Goal: Navigation & Orientation: Understand site structure

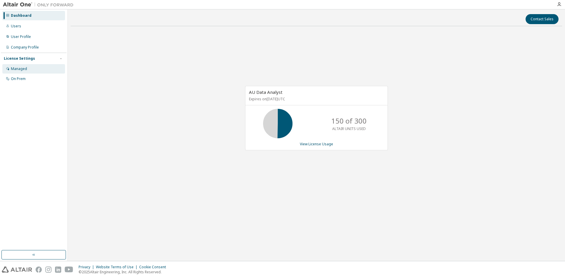
click at [16, 65] on div "Managed" at bounding box center [33, 68] width 63 height 9
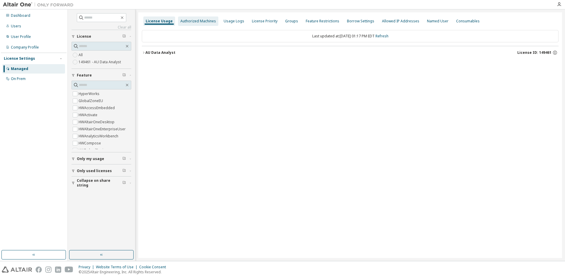
click at [190, 21] on div "Authorized Machines" at bounding box center [198, 21] width 36 height 5
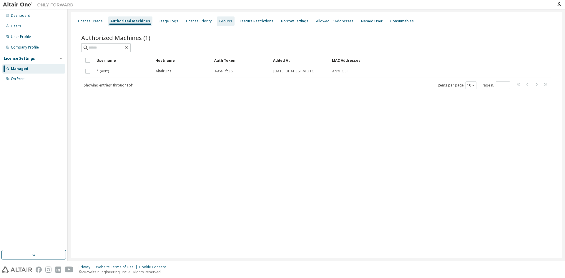
click at [219, 21] on div "Groups" at bounding box center [225, 21] width 13 height 5
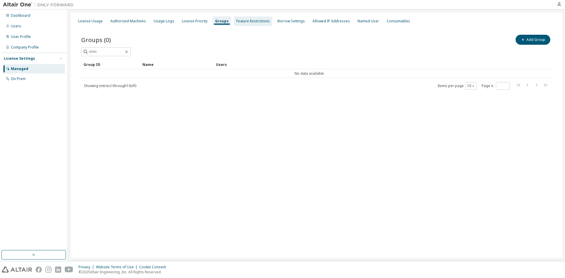
click at [245, 20] on div "Feature Restrictions" at bounding box center [253, 21] width 34 height 5
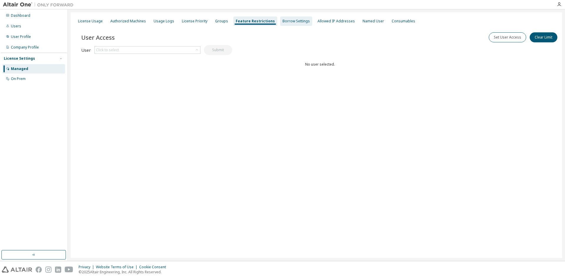
click at [290, 21] on div "Borrow Settings" at bounding box center [296, 21] width 27 height 5
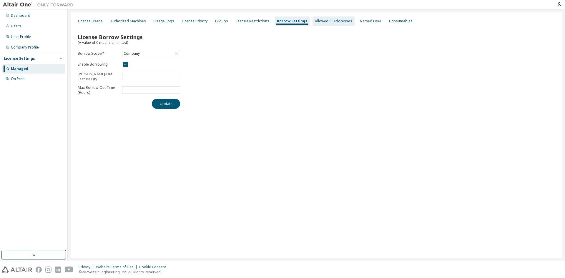
click at [323, 22] on div "Allowed IP Addresses" at bounding box center [333, 21] width 37 height 5
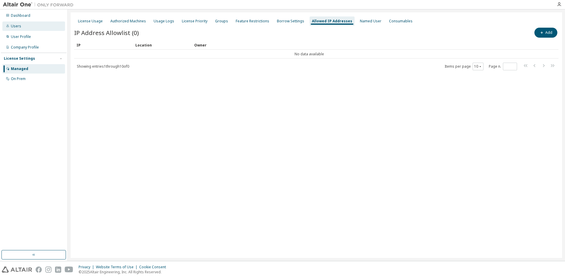
click at [16, 26] on div "Users" at bounding box center [16, 26] width 10 height 5
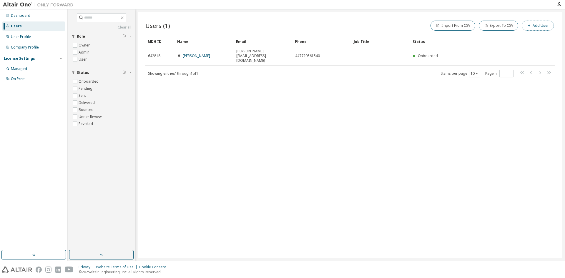
click at [537, 29] on button "Add User" at bounding box center [538, 26] width 32 height 10
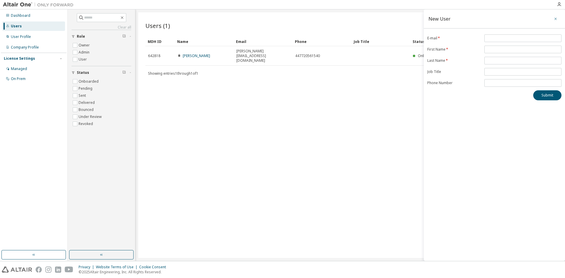
click at [557, 16] on icon "button" at bounding box center [556, 18] width 4 height 5
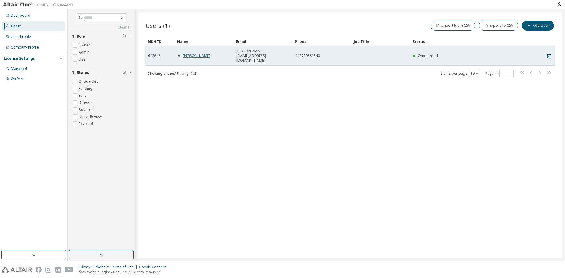
click at [193, 53] on link "Anwar Ali" at bounding box center [196, 55] width 27 height 5
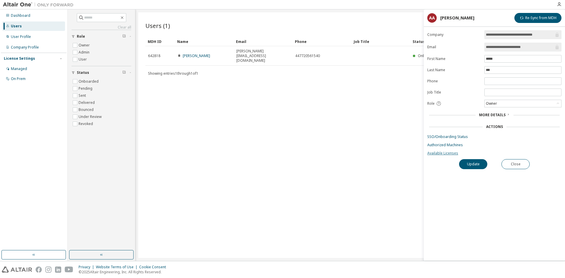
click at [435, 152] on link "Available Licenses" at bounding box center [494, 153] width 134 height 5
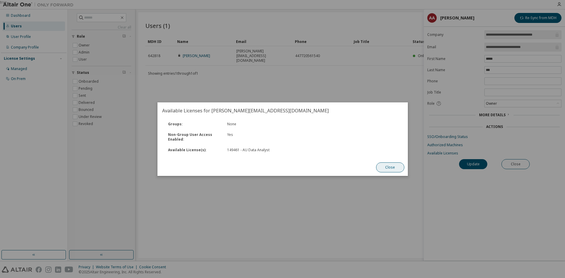
click at [393, 168] on button "Close" at bounding box center [390, 167] width 28 height 10
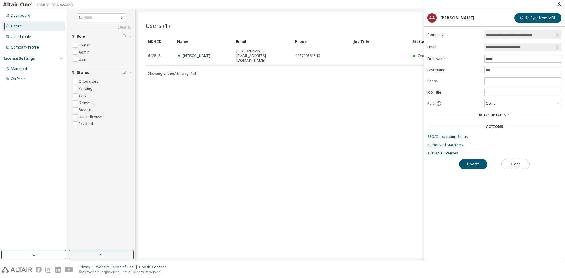
click at [515, 165] on button "Close" at bounding box center [516, 164] width 28 height 10
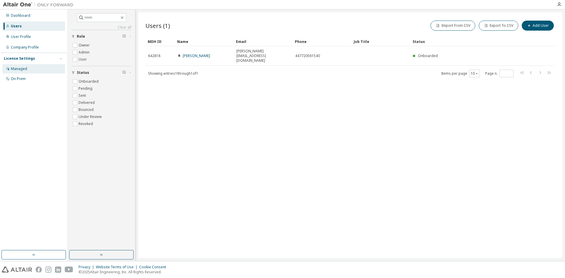
click at [21, 70] on div "Managed" at bounding box center [19, 69] width 16 height 5
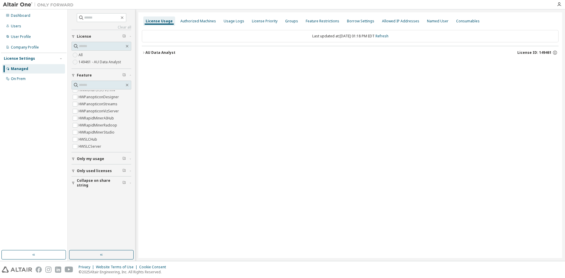
scroll to position [255, 0]
click at [145, 52] on icon "button" at bounding box center [144, 53] width 4 height 4
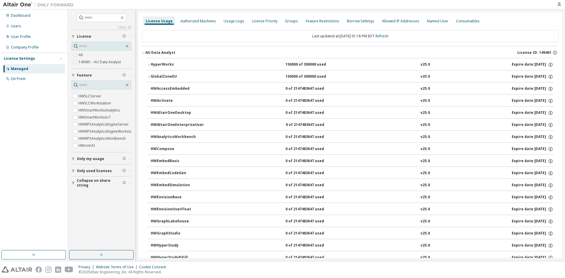
click at [145, 52] on icon "button" at bounding box center [143, 52] width 2 height 1
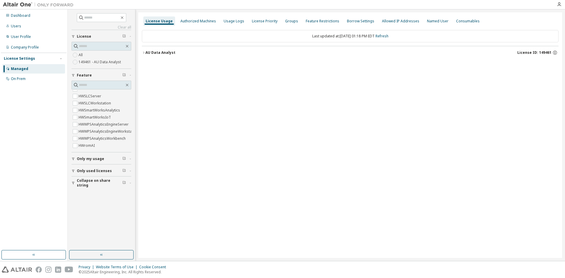
click at [94, 172] on span "Only used licenses" at bounding box center [94, 171] width 35 height 5
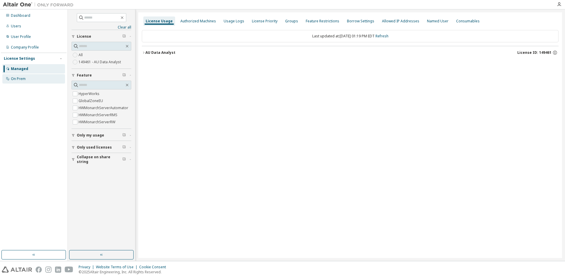
click at [23, 82] on div "On Prem" at bounding box center [33, 78] width 63 height 9
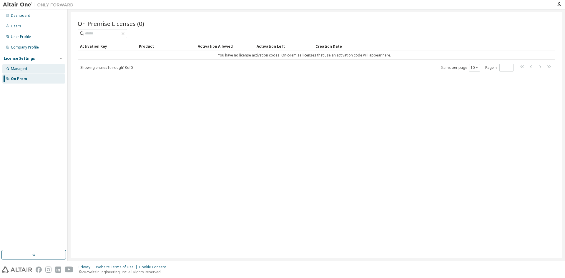
click at [20, 69] on div "Managed" at bounding box center [19, 69] width 16 height 5
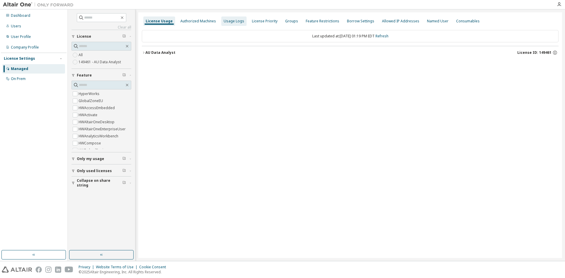
click at [241, 22] on div "Usage Logs" at bounding box center [233, 20] width 25 height 9
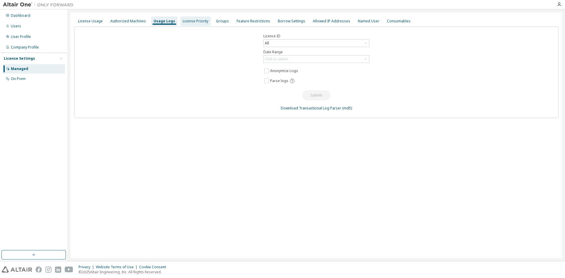
click at [197, 21] on div "License Priority" at bounding box center [196, 21] width 26 height 5
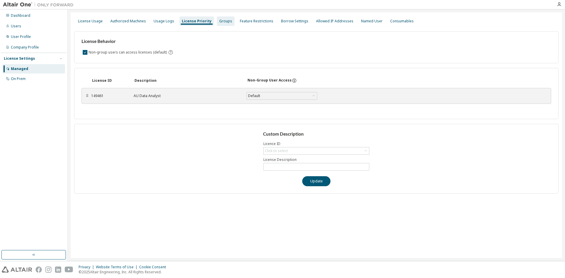
click at [220, 20] on div "Groups" at bounding box center [225, 21] width 13 height 5
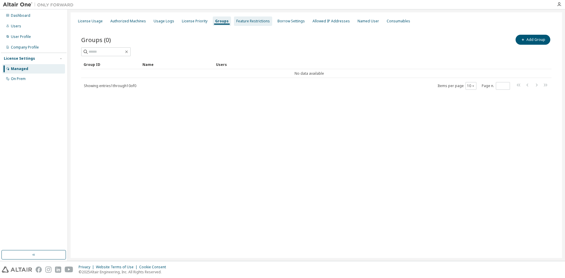
click at [242, 19] on div "Feature Restrictions" at bounding box center [253, 21] width 34 height 5
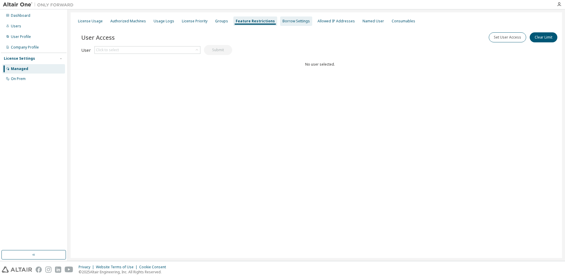
click at [283, 21] on div "Borrow Settings" at bounding box center [296, 21] width 27 height 5
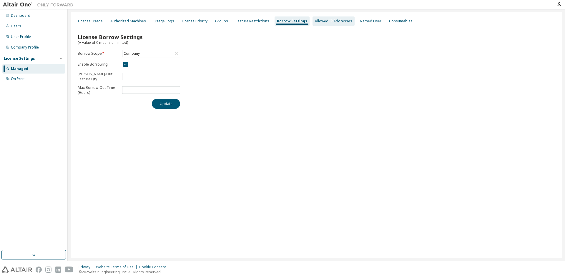
click at [315, 22] on div "Allowed IP Addresses" at bounding box center [333, 21] width 37 height 5
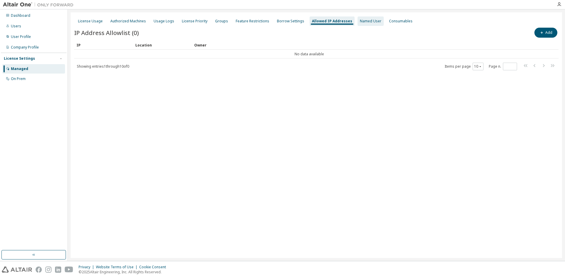
click at [360, 22] on div "Named User" at bounding box center [370, 21] width 21 height 5
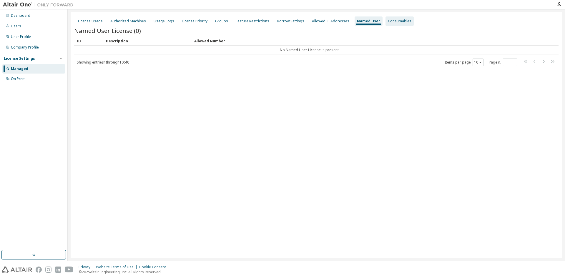
click at [386, 25] on div "Consumables" at bounding box center [400, 20] width 28 height 9
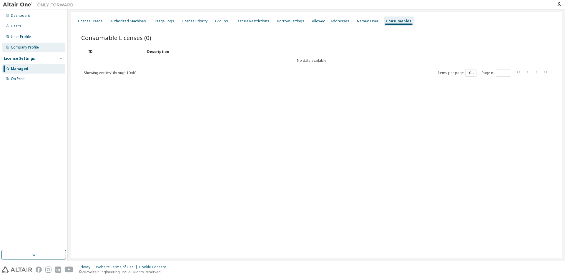
click at [17, 46] on div "Company Profile" at bounding box center [25, 47] width 28 height 5
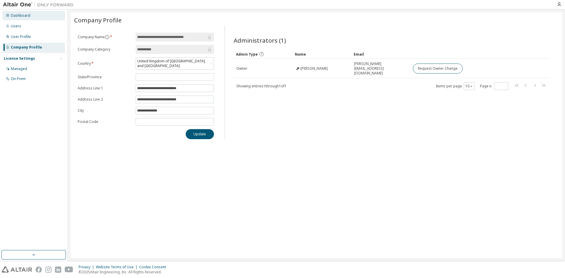
click at [25, 17] on div "Dashboard" at bounding box center [20, 15] width 19 height 5
